Goal: Task Accomplishment & Management: Use online tool/utility

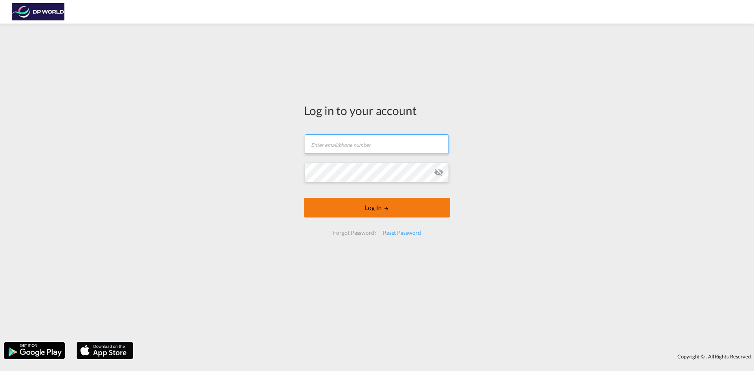
type input "paulina.haber@dpworld.com"
click at [385, 214] on form "paulina.haber@dpworld.com Email field is required Password field is required Lo…" at bounding box center [377, 184] width 146 height 117
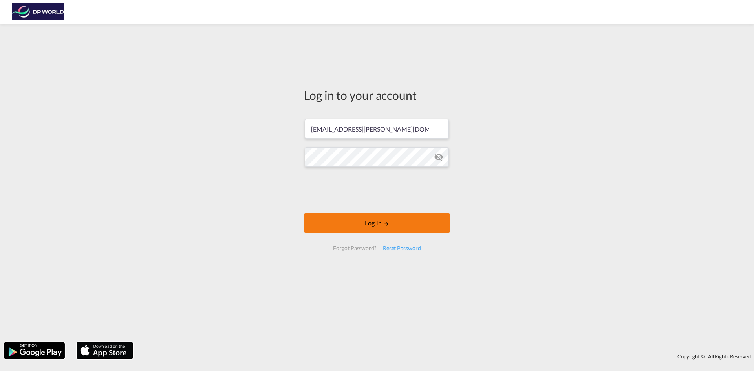
click at [393, 223] on button "Log In" at bounding box center [377, 223] width 146 height 20
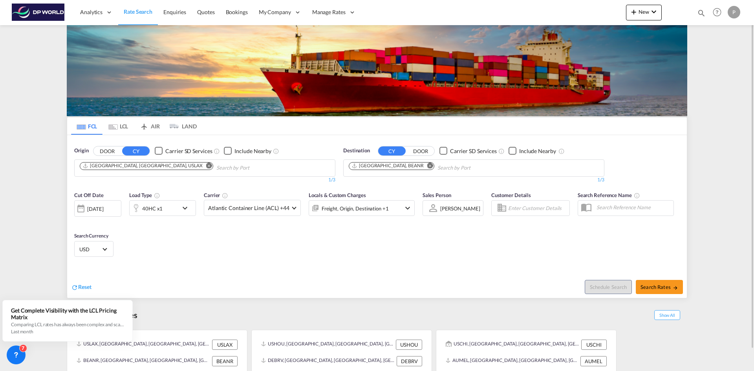
click at [206, 164] on md-icon "Remove" at bounding box center [209, 166] width 6 height 6
click at [427, 166] on md-icon "Remove" at bounding box center [430, 166] width 6 height 6
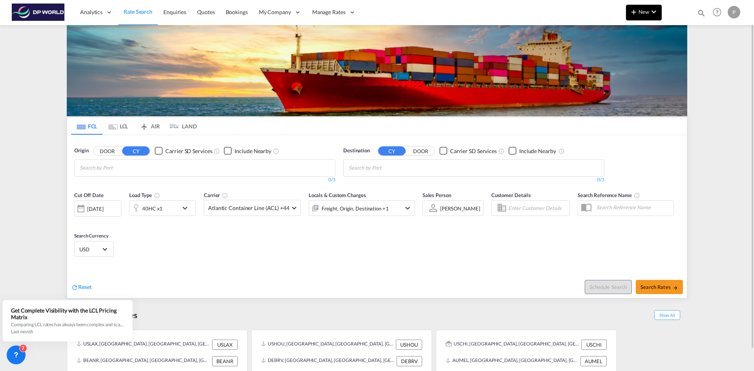
click at [636, 11] on md-icon "icon-plus 400-fg" at bounding box center [633, 11] width 9 height 9
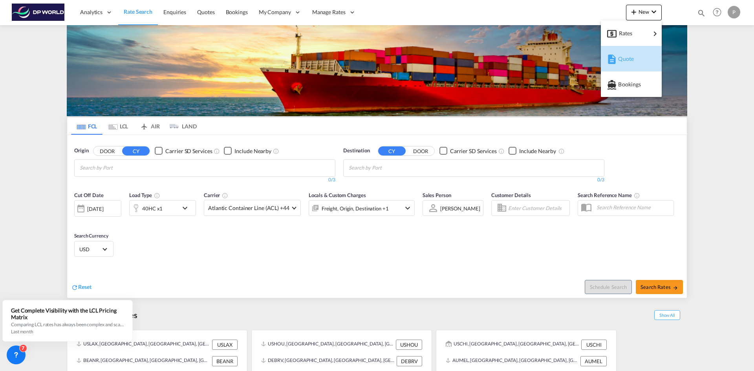
click at [617, 61] on div "Quote" at bounding box center [631, 59] width 48 height 20
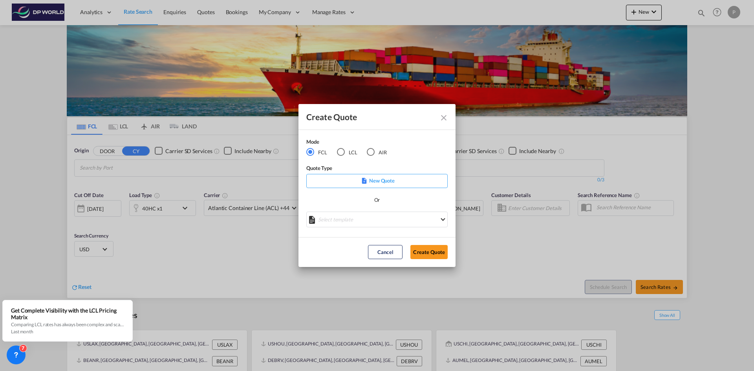
click at [338, 183] on p "New Quote" at bounding box center [377, 181] width 136 height 8
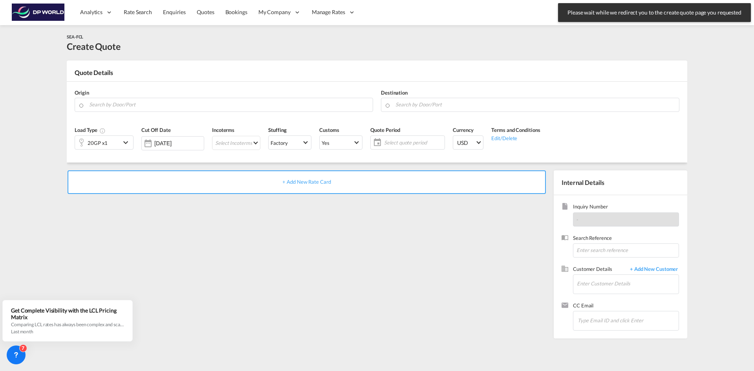
click at [123, 141] on md-icon "icon-chevron-down" at bounding box center [127, 142] width 12 height 9
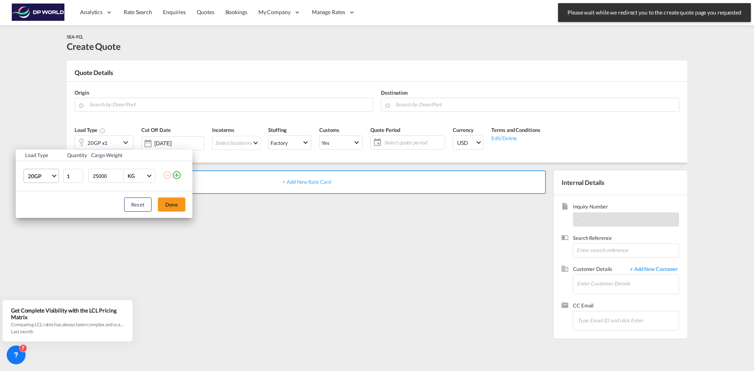
click at [53, 177] on md-select-value "20GP" at bounding box center [42, 175] width 31 height 13
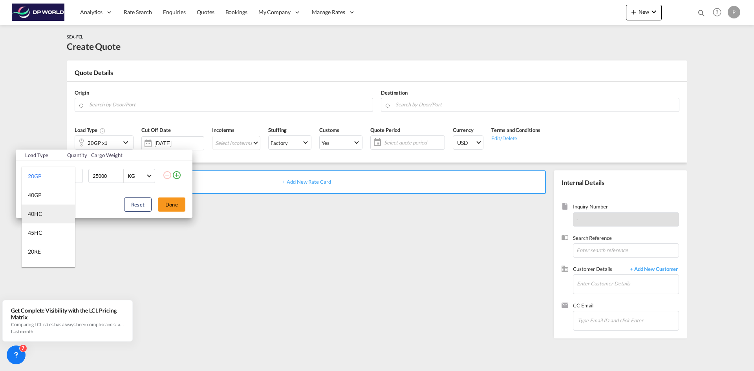
click at [38, 214] on div "40HC" at bounding box center [35, 214] width 15 height 8
drag, startPoint x: 108, startPoint y: 176, endPoint x: 81, endPoint y: 175, distance: 26.7
click at [81, 175] on tr "40HC 1 25000 KG KG" at bounding box center [104, 176] width 177 height 30
type input "1"
type input "6000"
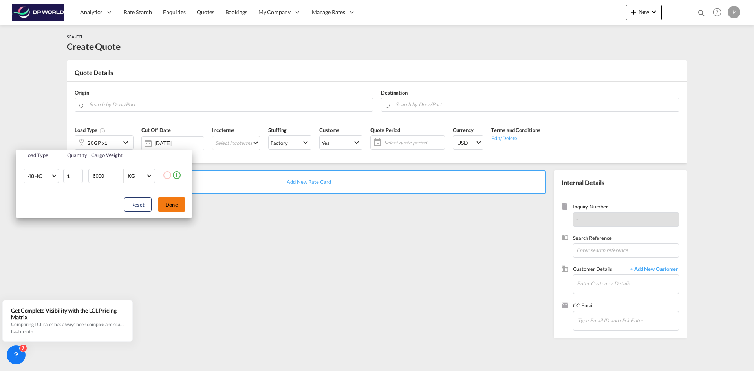
click at [183, 207] on button "Done" at bounding box center [171, 204] width 27 height 14
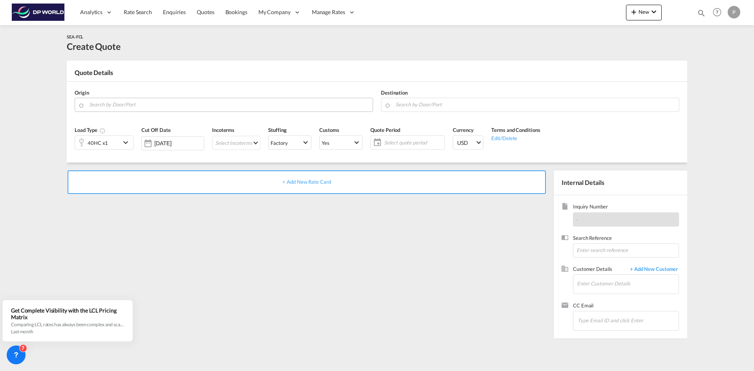
click at [111, 104] on input "Search by Door/Port" at bounding box center [228, 105] width 279 height 14
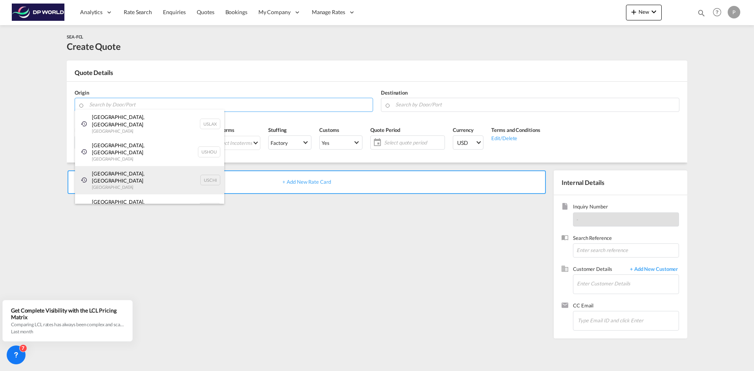
click at [104, 166] on div "Chicago, IL United States USCHI" at bounding box center [149, 180] width 149 height 28
type input "[GEOGRAPHIC_DATA], [GEOGRAPHIC_DATA], USCHI"
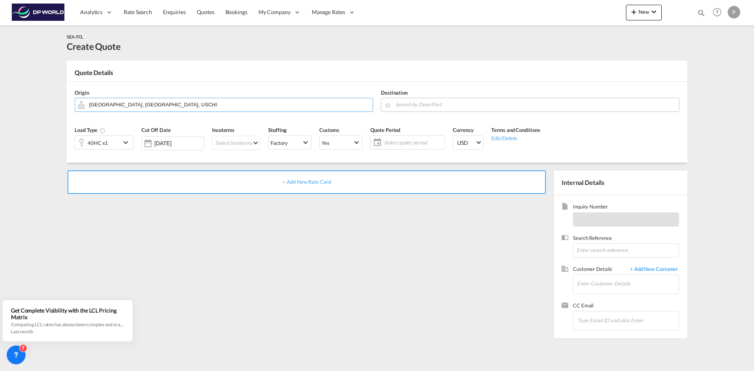
click at [410, 103] on input "Search by Door/Port" at bounding box center [534, 105] width 279 height 14
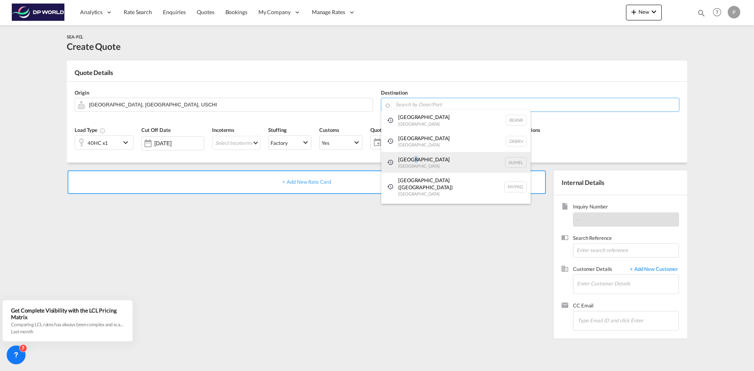
click at [414, 162] on div "Melbourne Australia AUMEL" at bounding box center [455, 162] width 149 height 21
type input "[GEOGRAPHIC_DATA], [GEOGRAPHIC_DATA]"
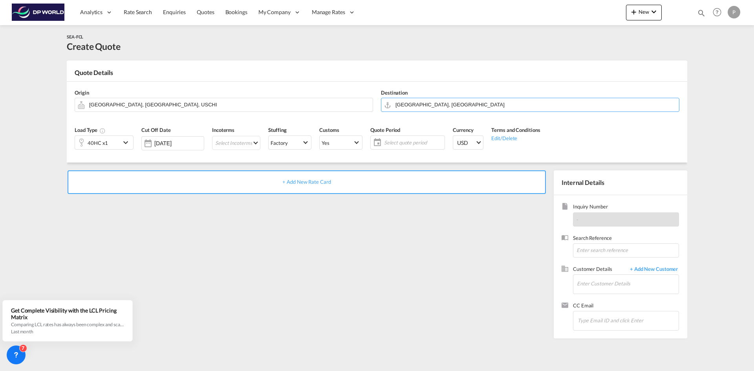
click at [570, 145] on div "Load Type 40HC x1 Cut Off Date 01 Oct 2025 Incoterms Select Incoterms DAP - exp…" at bounding box center [377, 141] width 612 height 44
drag, startPoint x: 138, startPoint y: 13, endPoint x: 6, endPoint y: 35, distance: 133.7
click at [138, 13] on span "Rate Search" at bounding box center [138, 12] width 28 height 7
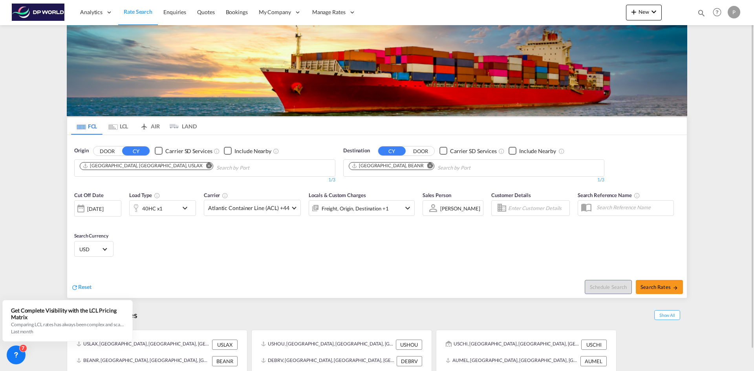
click at [206, 165] on md-icon "Remove" at bounding box center [209, 166] width 6 height 6
click at [427, 167] on md-icon "Remove" at bounding box center [430, 166] width 6 height 6
click at [173, 169] on body "Analytics Reports Dashboard Rate Search Enquiries Quotes Bookings" at bounding box center [377, 185] width 754 height 371
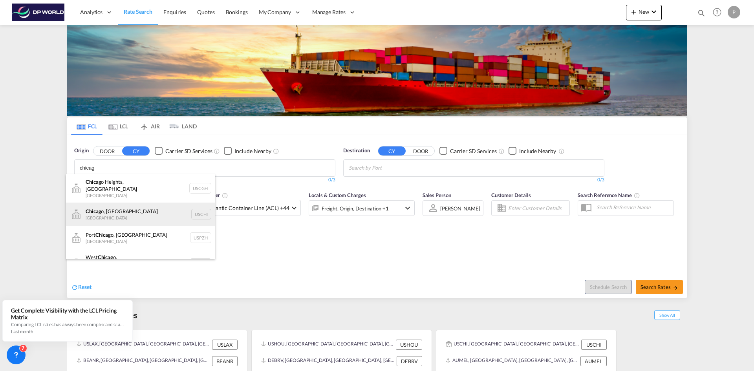
type input "chicag"
click at [111, 210] on div "Chicag o, IL United States USCHI" at bounding box center [140, 215] width 149 height 24
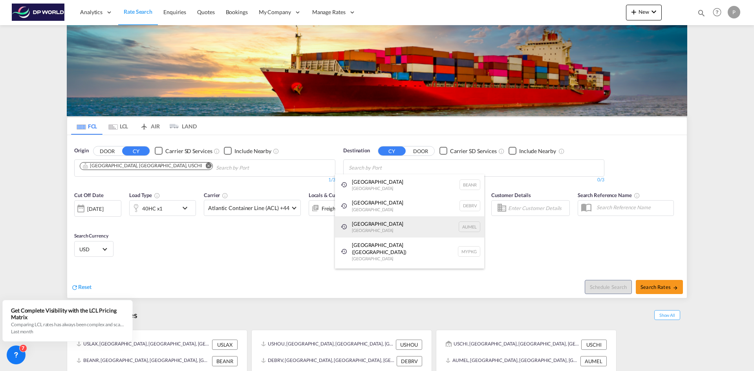
click at [370, 226] on div "Melbourne Australia AUMEL" at bounding box center [409, 226] width 149 height 21
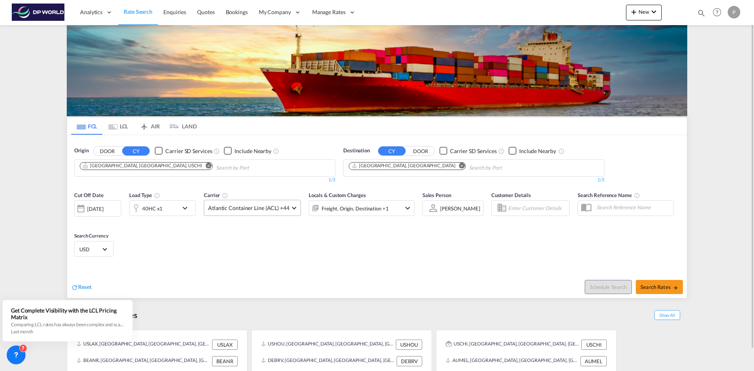
click at [294, 207] on span at bounding box center [294, 207] width 4 height 4
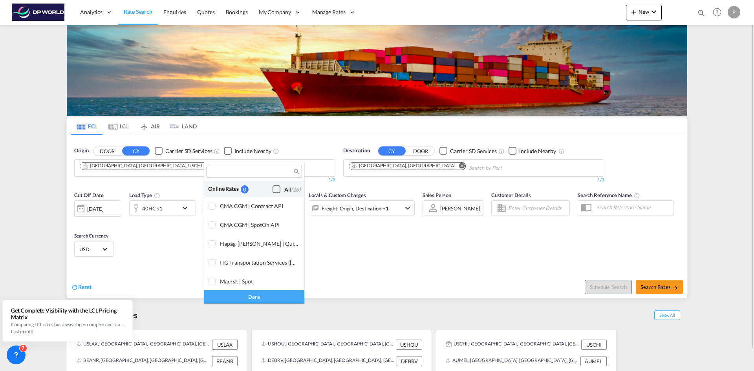
scroll to position [480, 0]
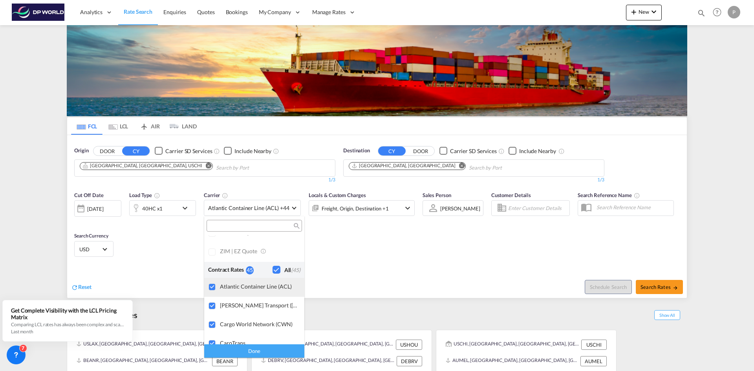
click at [210, 286] on div at bounding box center [212, 287] width 8 height 8
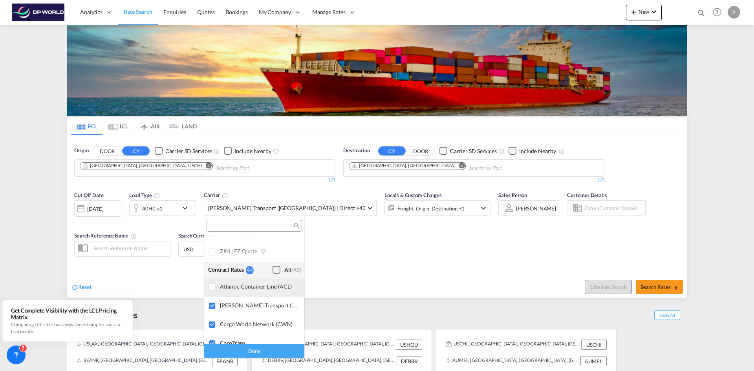
scroll to position [519, 0]
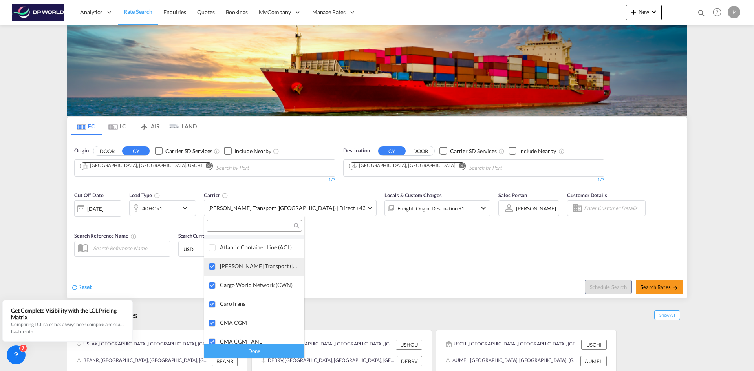
click at [211, 267] on div at bounding box center [212, 267] width 8 height 8
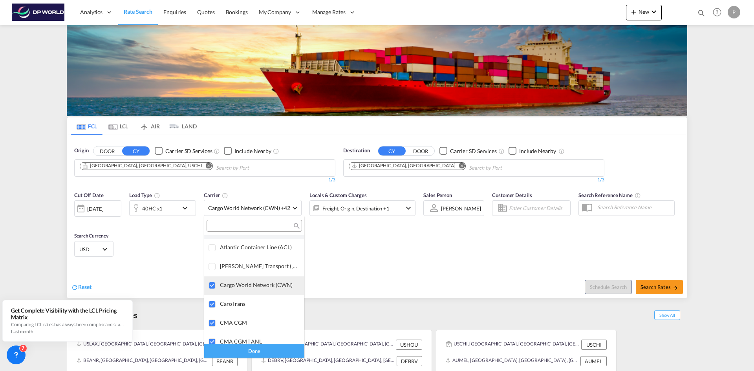
click at [210, 284] on div at bounding box center [212, 286] width 8 height 8
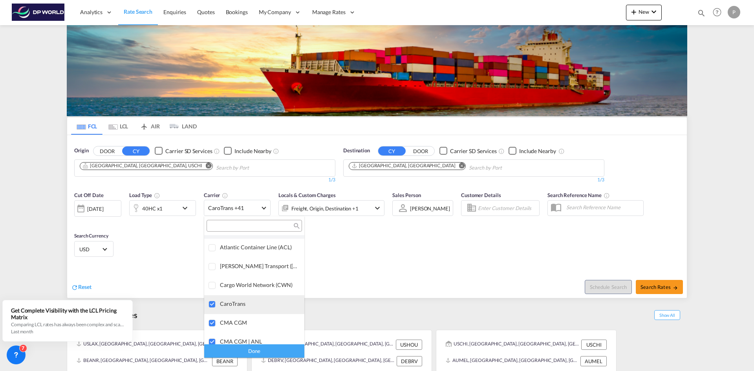
click at [212, 303] on div at bounding box center [212, 305] width 8 height 8
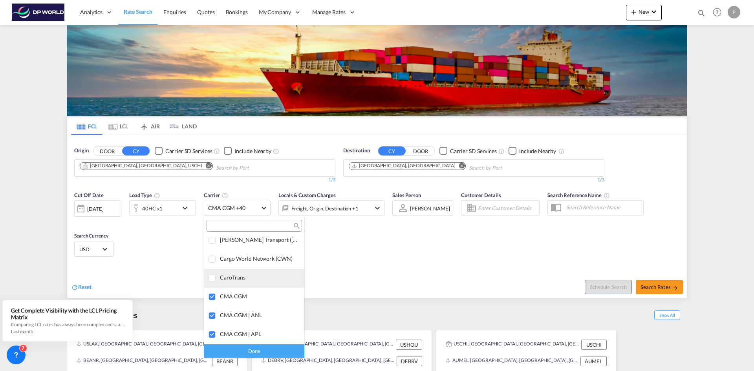
scroll to position [558, 0]
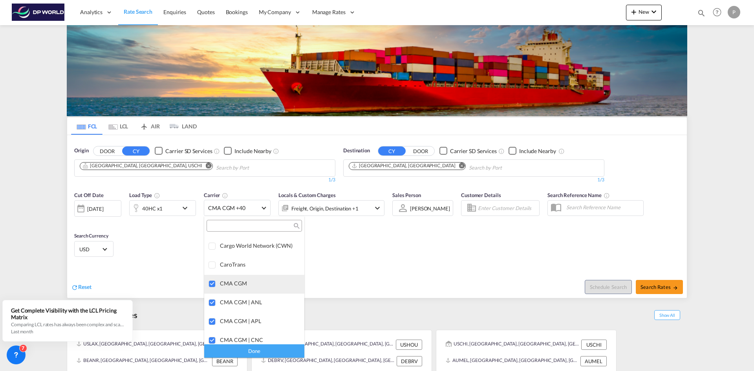
click at [214, 285] on div at bounding box center [212, 284] width 8 height 8
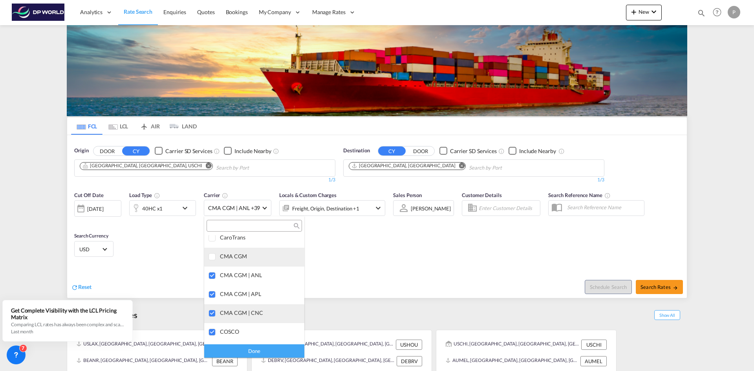
scroll to position [597, 0]
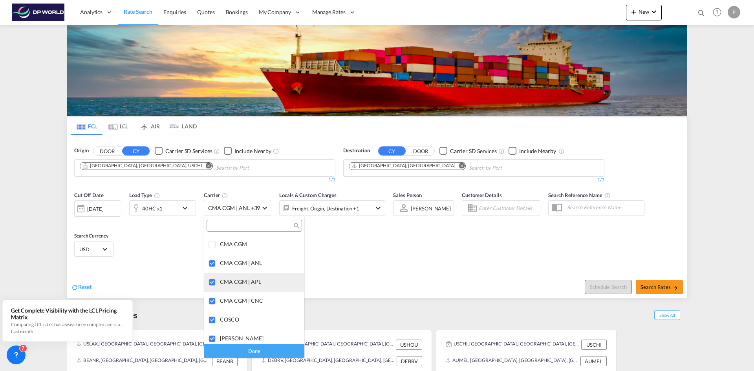
click at [211, 281] on div at bounding box center [212, 283] width 8 height 8
click at [210, 301] on div at bounding box center [212, 302] width 8 height 8
click at [212, 243] on div at bounding box center [212, 245] width 8 height 8
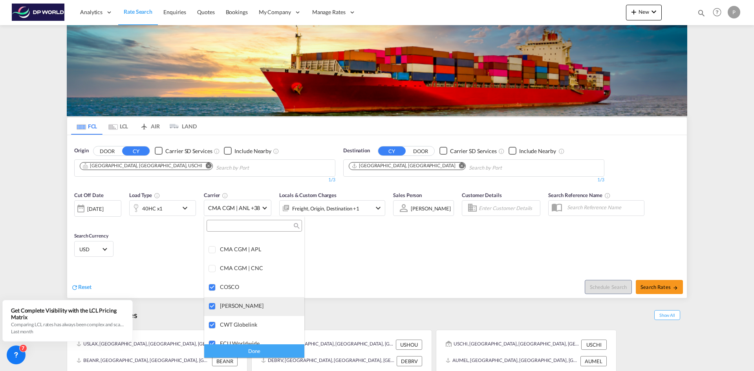
scroll to position [637, 0]
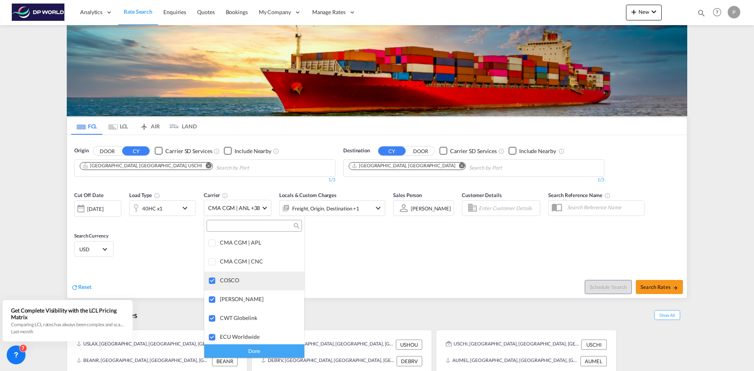
click at [212, 281] on div at bounding box center [212, 281] width 8 height 8
click at [210, 300] on div at bounding box center [212, 300] width 8 height 8
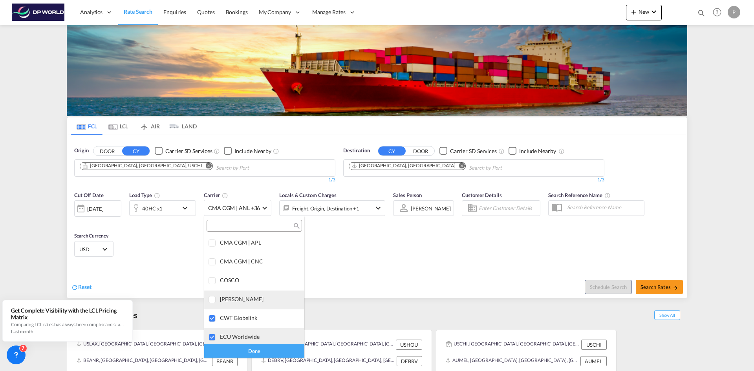
scroll to position [676, 0]
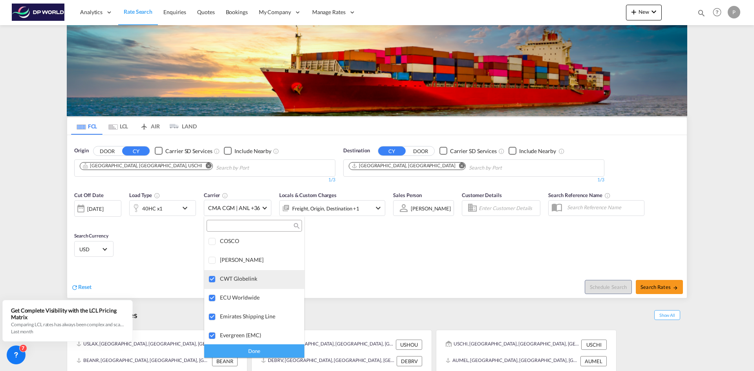
drag, startPoint x: 213, startPoint y: 280, endPoint x: 213, endPoint y: 286, distance: 6.3
click at [213, 280] on div at bounding box center [212, 280] width 8 height 8
click at [212, 295] on div at bounding box center [212, 298] width 8 height 8
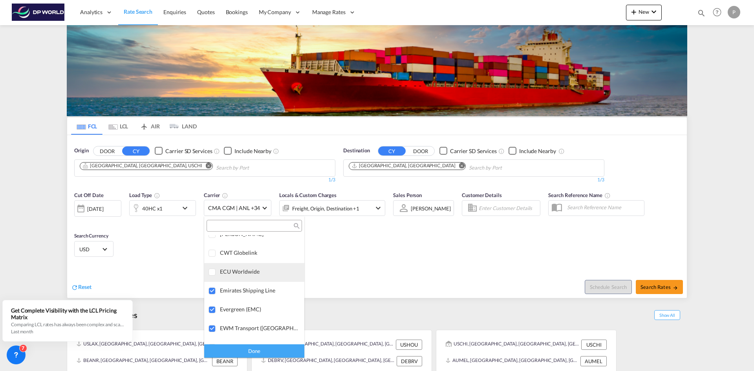
scroll to position [715, 0]
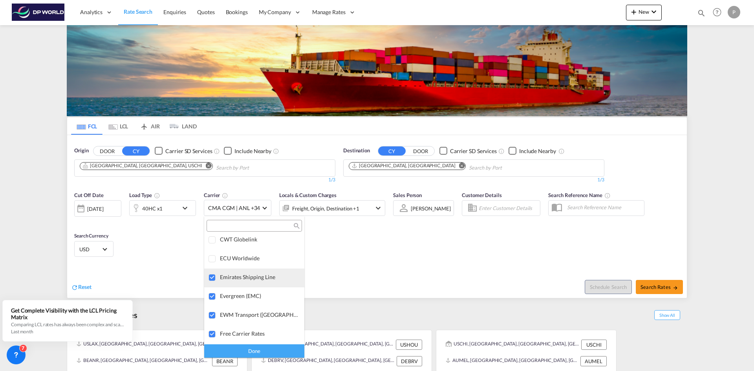
click at [210, 278] on div at bounding box center [212, 278] width 8 height 8
click at [212, 295] on div at bounding box center [212, 297] width 8 height 8
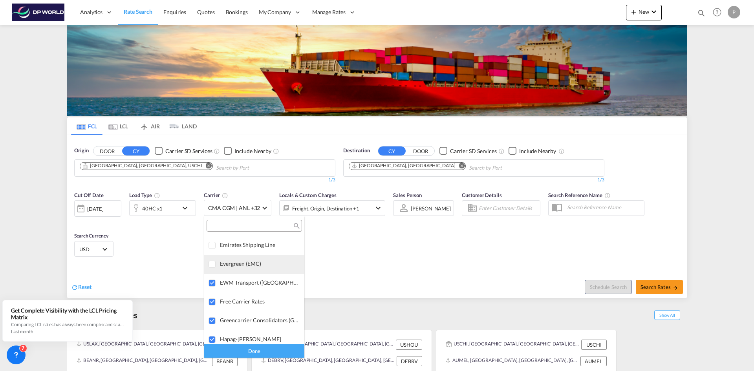
scroll to position [754, 0]
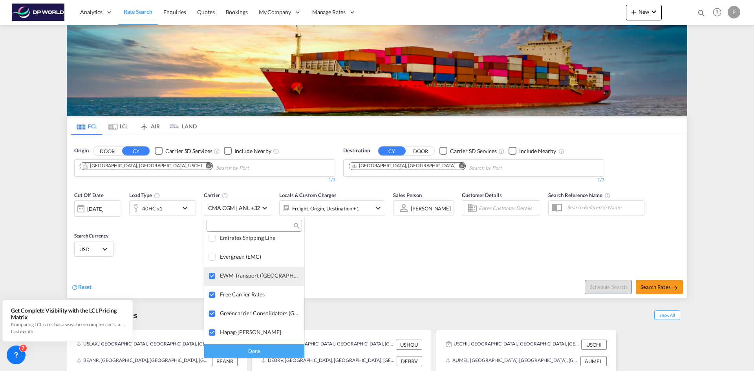
click at [214, 275] on div at bounding box center [212, 276] width 8 height 8
click at [210, 294] on div at bounding box center [212, 295] width 8 height 8
click at [212, 316] on div at bounding box center [212, 314] width 8 height 8
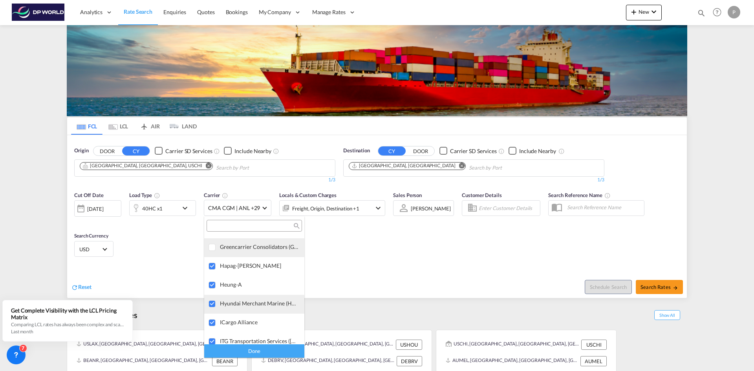
scroll to position [833, 0]
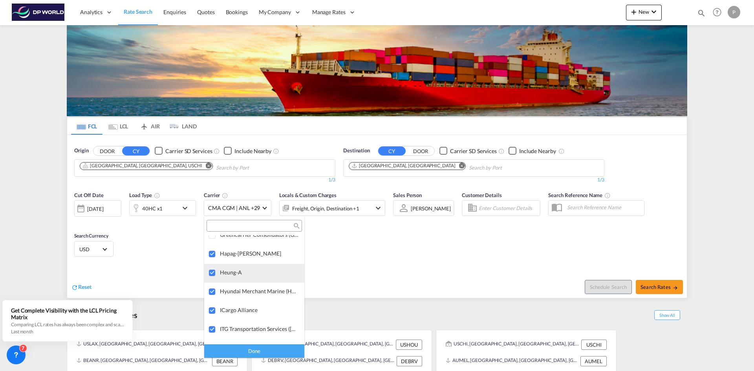
click at [212, 271] on div at bounding box center [212, 273] width 8 height 8
click at [210, 292] on div at bounding box center [212, 292] width 8 height 8
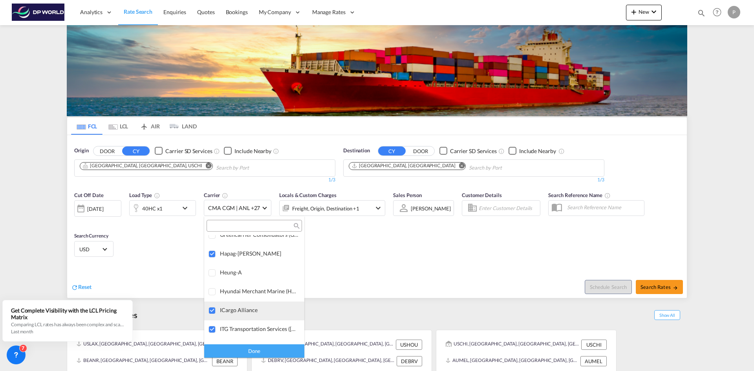
click at [212, 311] on div at bounding box center [212, 311] width 8 height 8
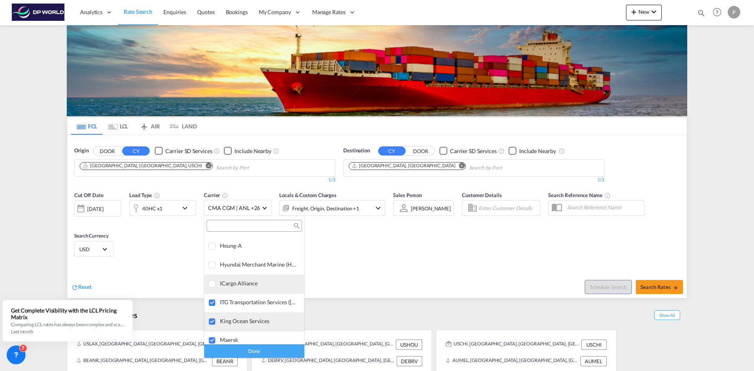
scroll to position [872, 0]
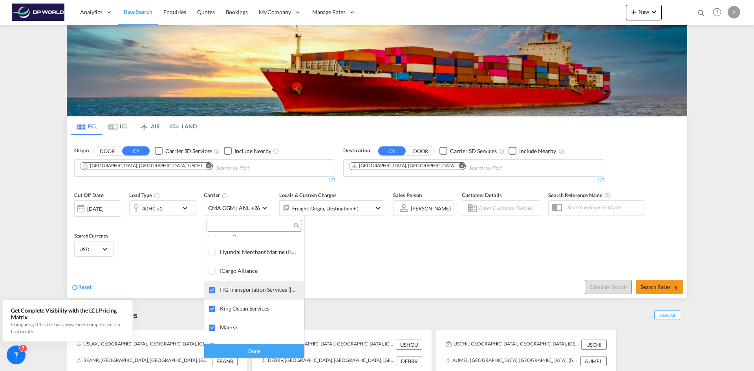
click at [212, 288] on div at bounding box center [212, 291] width 8 height 8
click at [211, 309] on div at bounding box center [212, 309] width 8 height 8
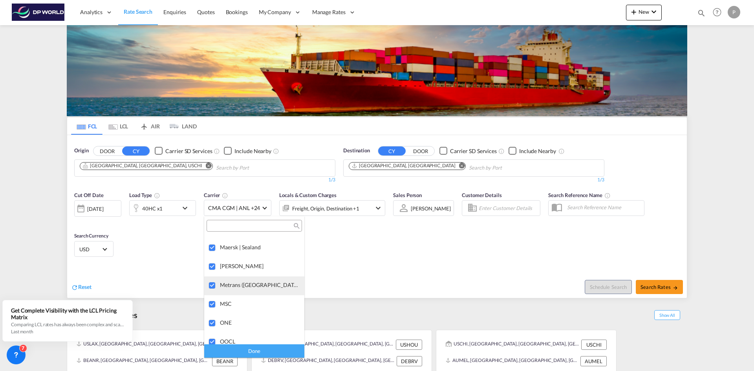
scroll to position [951, 0]
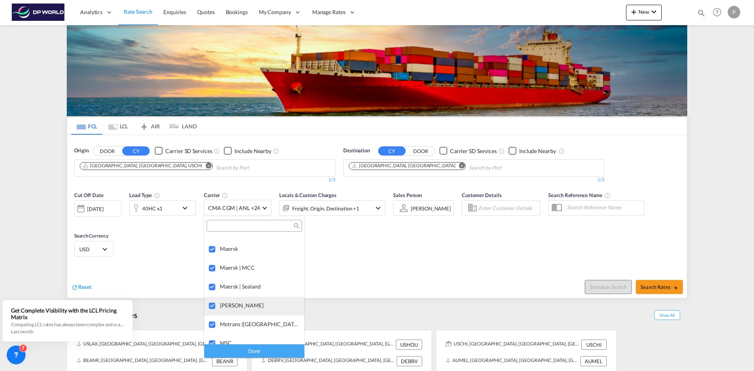
click at [212, 305] on div at bounding box center [212, 306] width 8 height 8
click at [212, 325] on div at bounding box center [212, 325] width 8 height 8
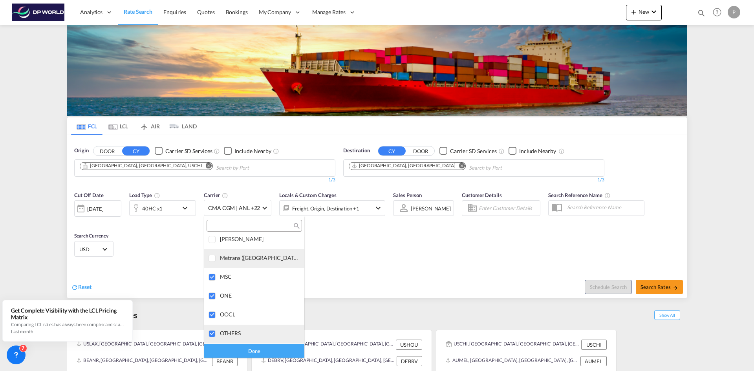
scroll to position [1029, 0]
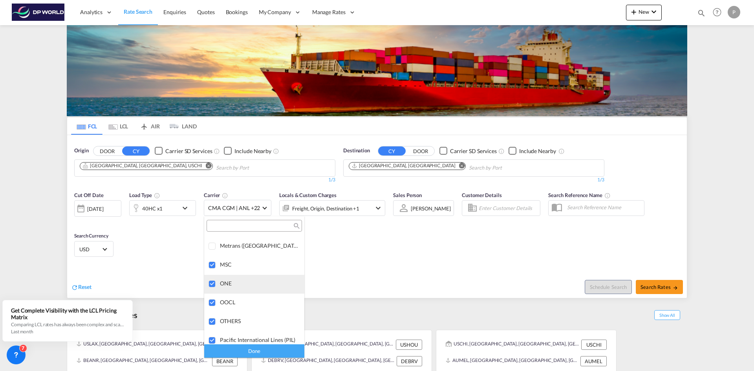
click at [211, 282] on div at bounding box center [212, 284] width 8 height 8
click at [210, 303] on div at bounding box center [212, 303] width 8 height 8
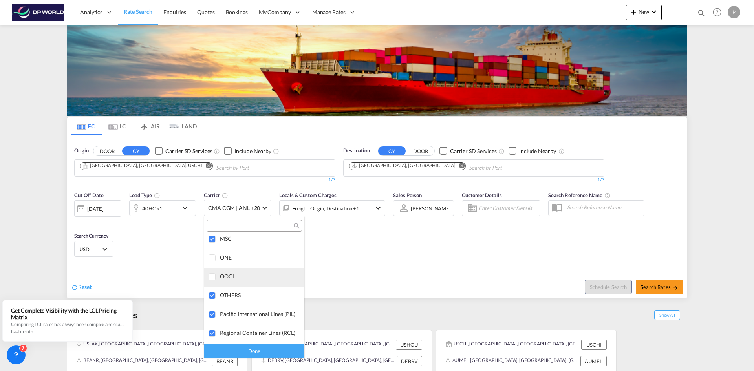
scroll to position [1068, 0]
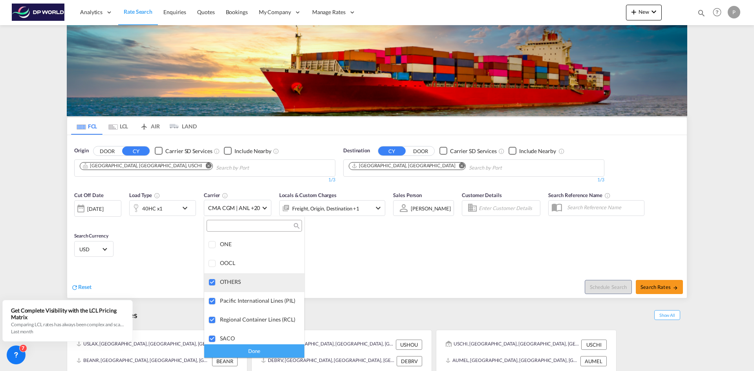
click at [213, 281] on div at bounding box center [212, 283] width 8 height 8
click at [212, 299] on div at bounding box center [212, 300] width 8 height 8
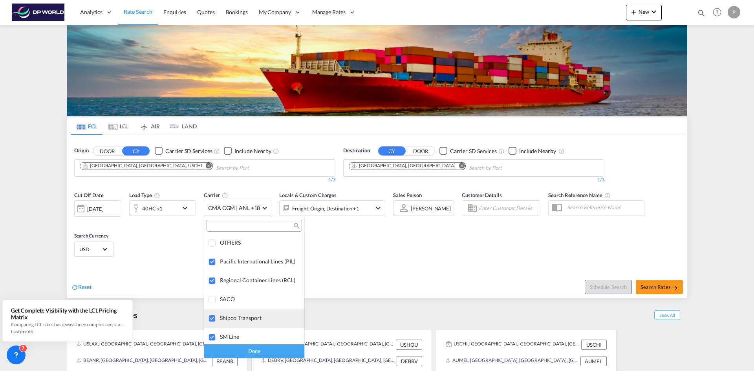
click at [213, 319] on div at bounding box center [212, 319] width 8 height 8
click at [210, 258] on div at bounding box center [212, 259] width 8 height 8
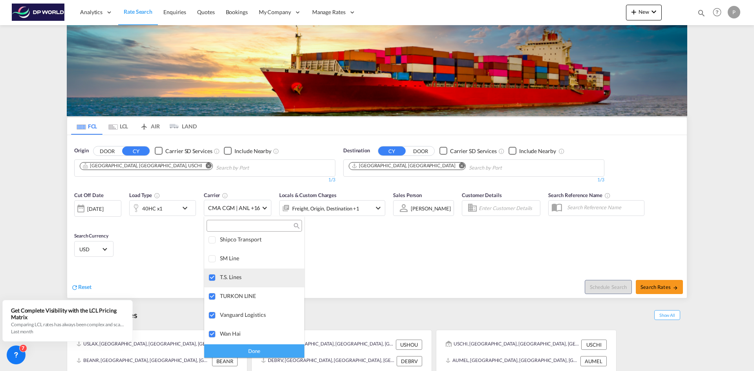
click at [211, 277] on div at bounding box center [212, 278] width 8 height 8
click at [211, 298] on div at bounding box center [212, 297] width 8 height 8
click at [213, 315] on div at bounding box center [212, 316] width 8 height 8
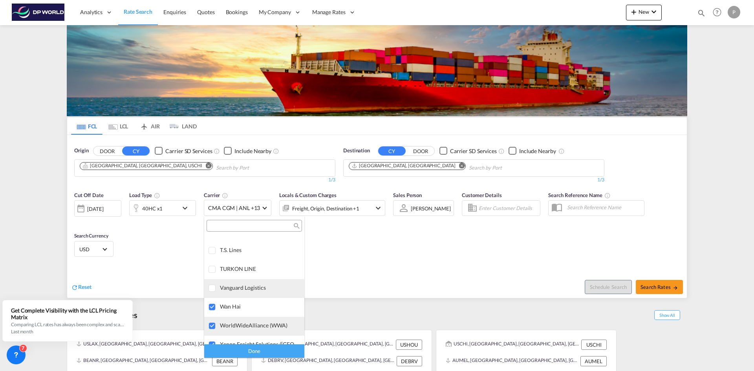
scroll to position [1225, 0]
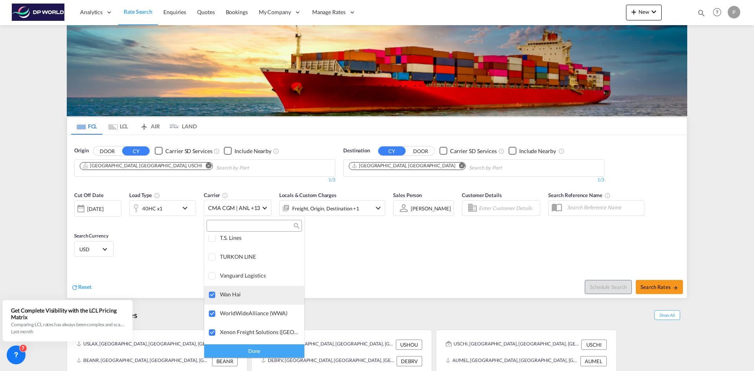
click at [211, 294] on div at bounding box center [212, 295] width 8 height 8
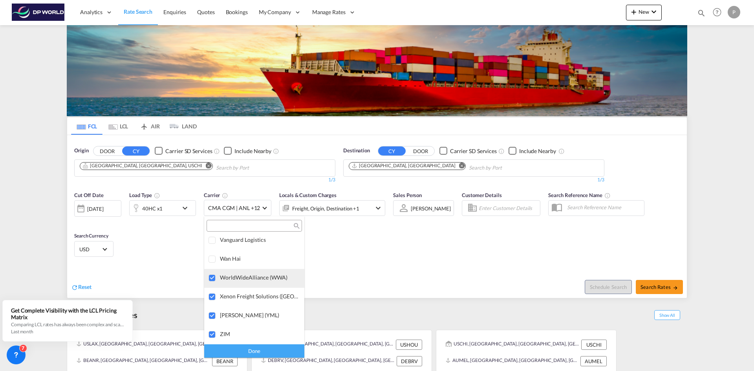
click at [212, 282] on div at bounding box center [212, 278] width 8 height 8
click at [212, 294] on div at bounding box center [212, 297] width 8 height 8
click at [213, 316] on div at bounding box center [212, 316] width 8 height 8
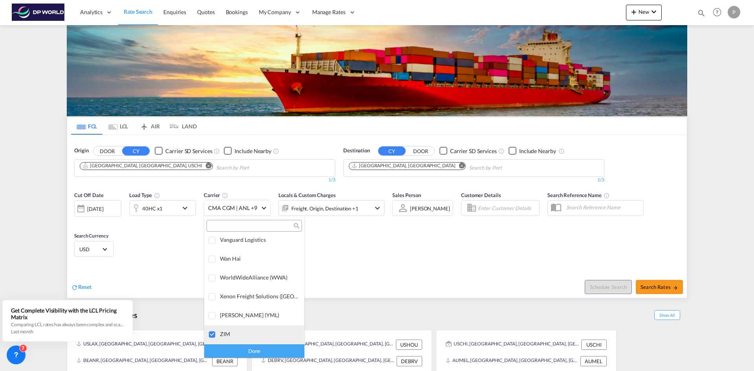
click at [214, 336] on div at bounding box center [212, 335] width 8 height 8
click at [252, 352] on div "Done" at bounding box center [254, 351] width 100 height 14
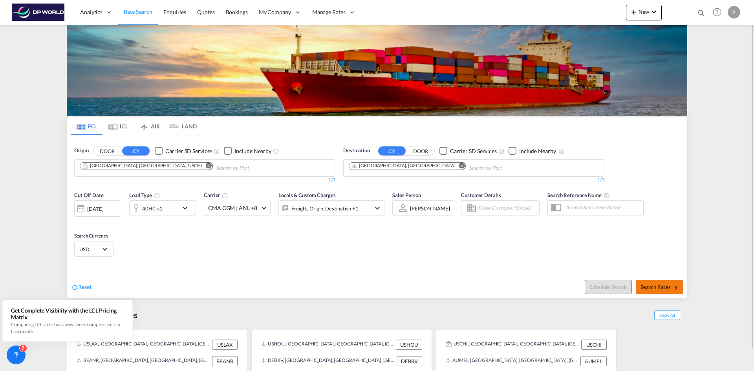
click at [657, 288] on span "Search Rates" at bounding box center [659, 287] width 38 height 6
type input "USCHI to AUMEL / [DATE]"
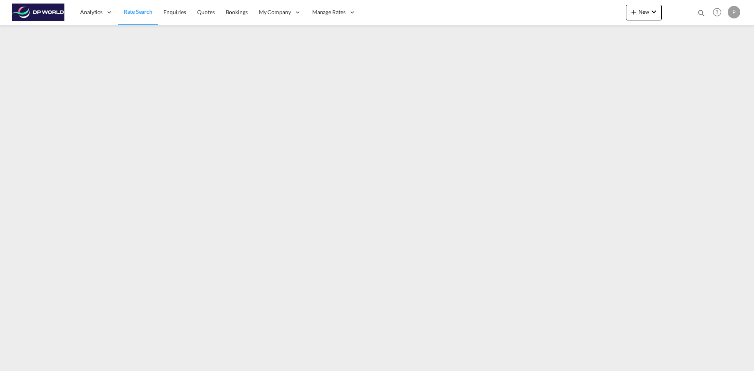
click at [140, 11] on span "Rate Search" at bounding box center [138, 11] width 29 height 7
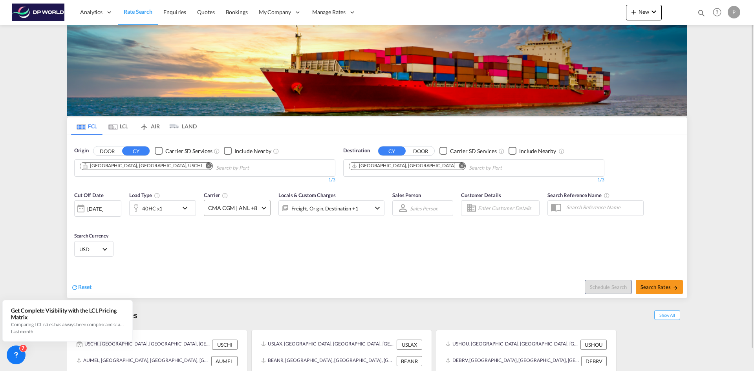
click at [265, 207] on span at bounding box center [263, 207] width 4 height 4
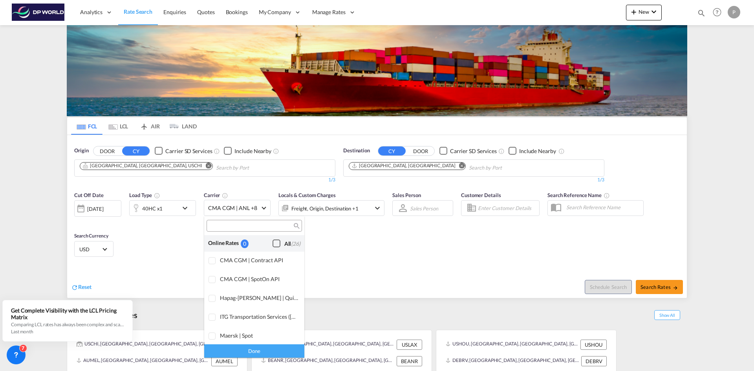
click at [272, 243] on div "Checkbox No Ink" at bounding box center [276, 243] width 8 height 8
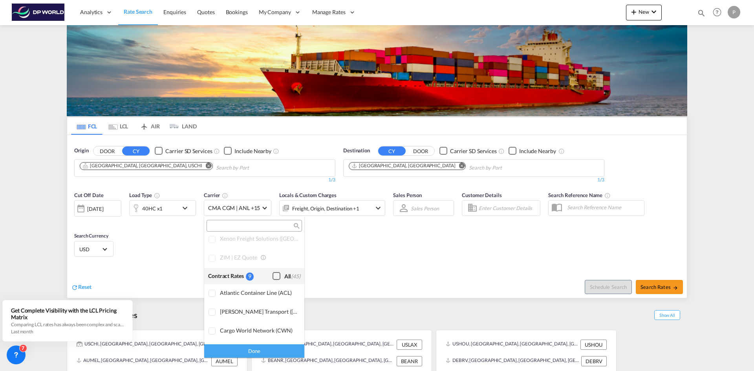
scroll to position [471, 0]
click at [272, 279] on div "Checkbox No Ink" at bounding box center [276, 278] width 8 height 8
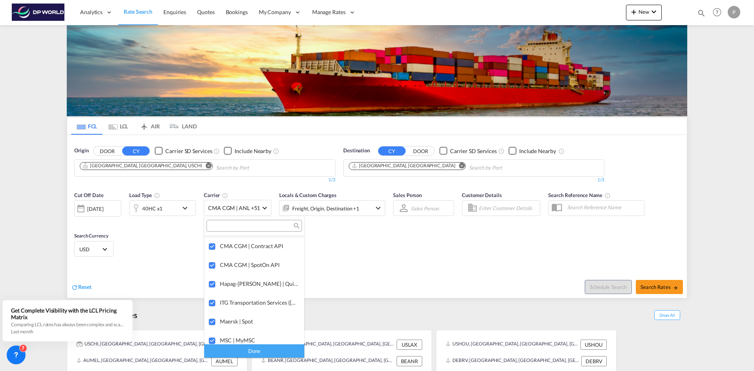
scroll to position [0, 0]
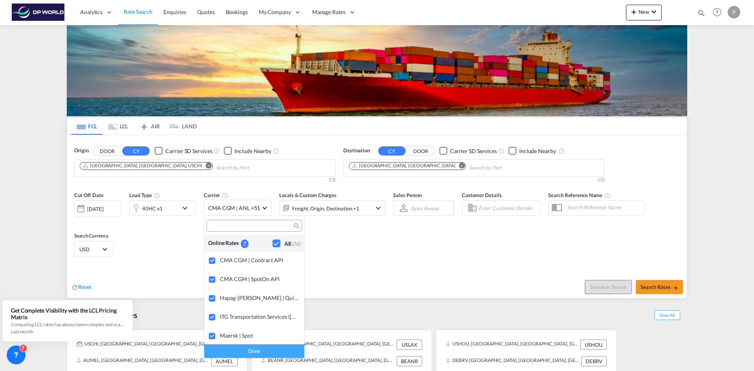
click at [256, 352] on div "Done" at bounding box center [254, 351] width 100 height 14
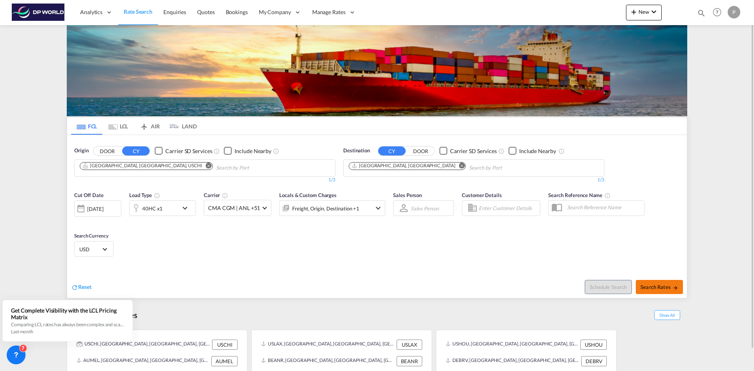
click at [659, 288] on span "Search Rates" at bounding box center [659, 287] width 38 height 6
type input "USCHI to AUMEL / [DATE]"
